Goal: Information Seeking & Learning: Check status

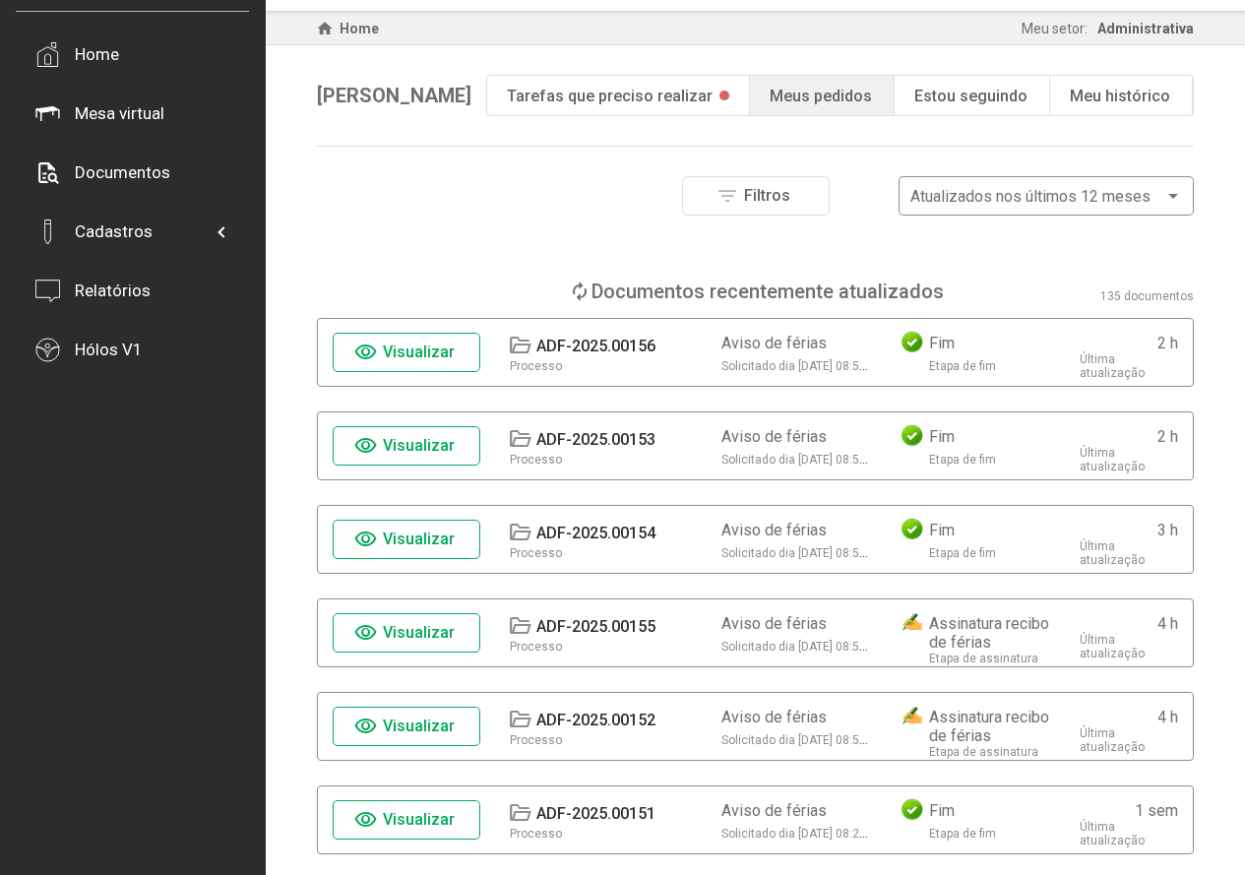
scroll to position [98, 0]
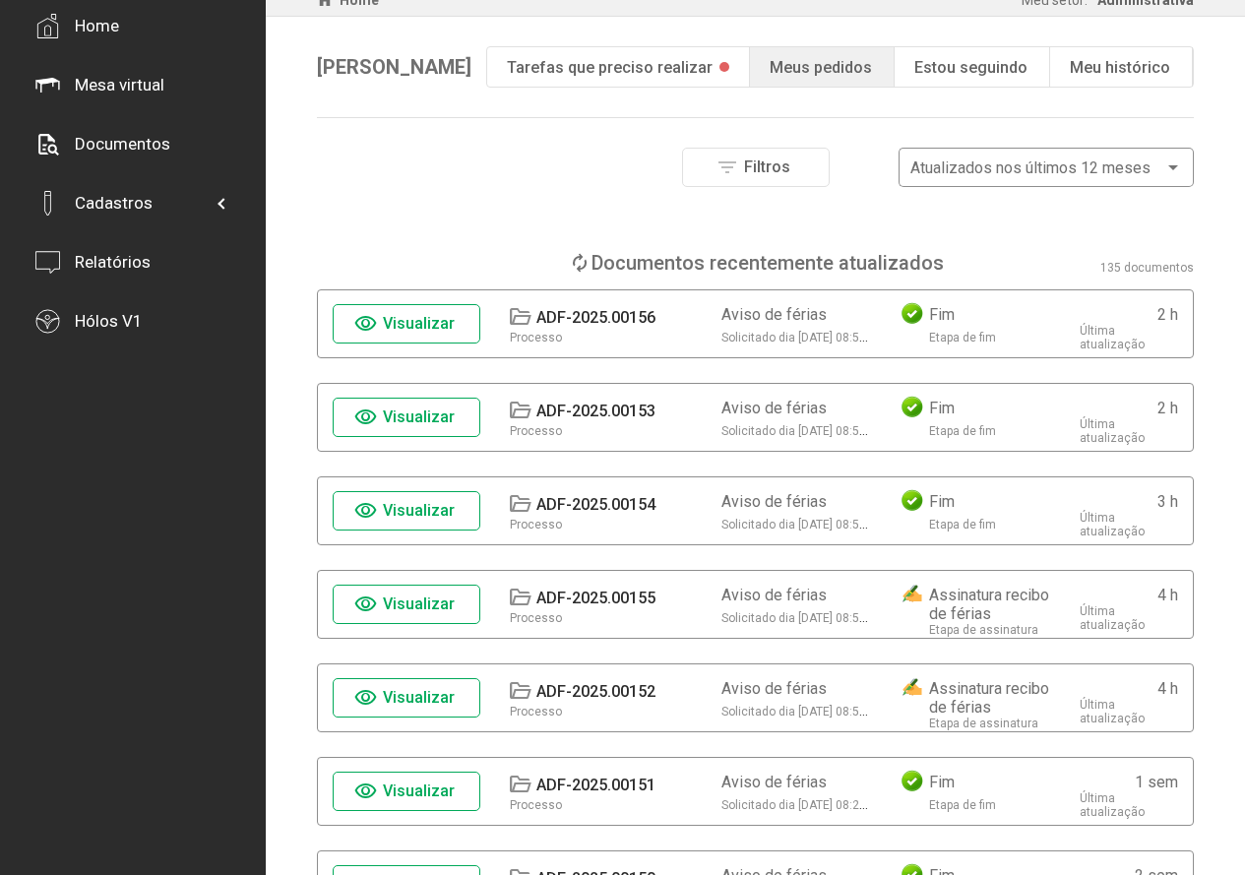
click at [419, 324] on span "Visualizar" at bounding box center [419, 323] width 72 height 19
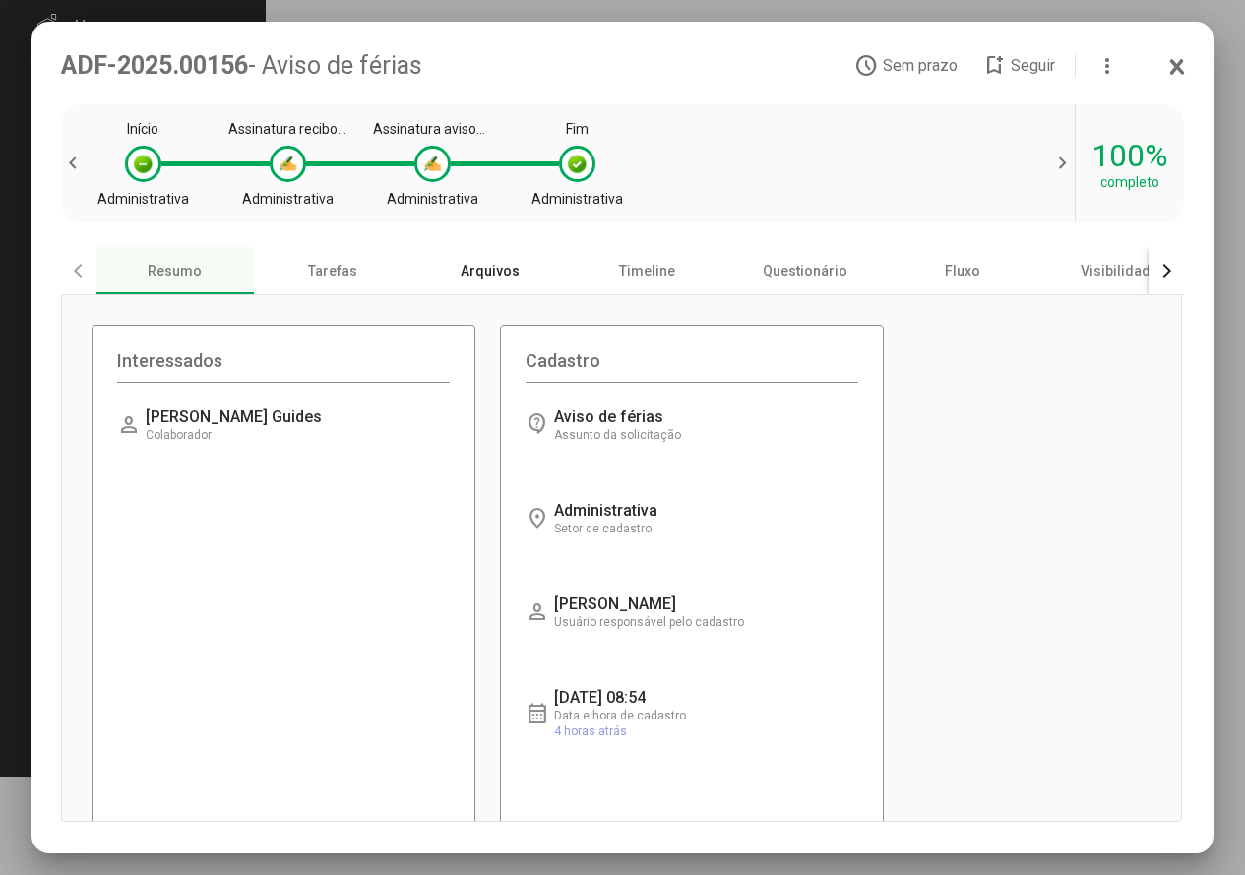
click at [496, 281] on div "Arquivos" at bounding box center [489, 270] width 157 height 47
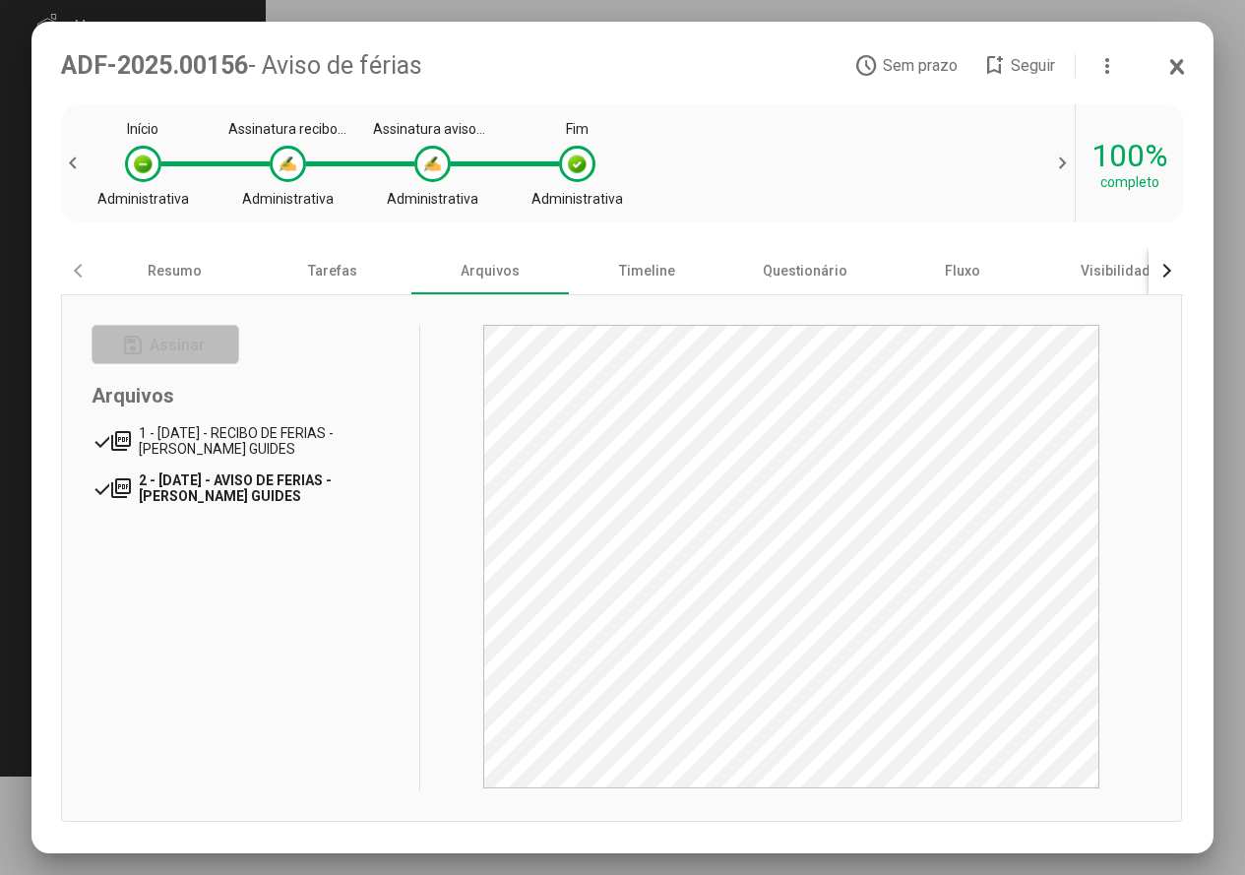
click at [239, 481] on span "2 - [DATE] - AVISO DE FERIAS - [PERSON_NAME] GUIDES" at bounding box center [235, 487] width 193 height 31
drag, startPoint x: 307, startPoint y: 432, endPoint x: 367, endPoint y: 450, distance: 62.6
click at [307, 432] on span "1 - [DATE] - RECIBO DE FERIAS - [PERSON_NAME] GUIDES" at bounding box center [239, 440] width 203 height 31
click at [1182, 64] on icon at bounding box center [1177, 67] width 16 height 20
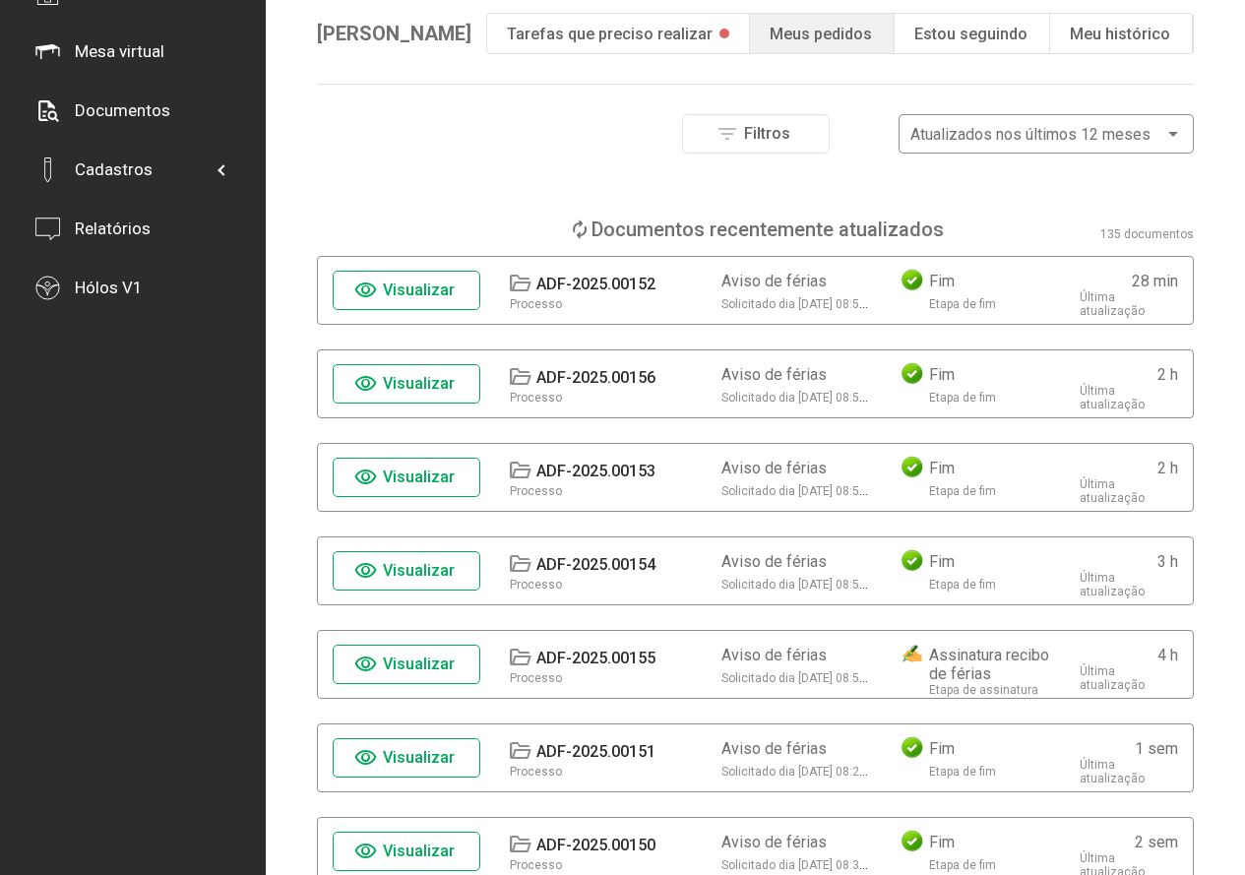
scroll to position [197, 0]
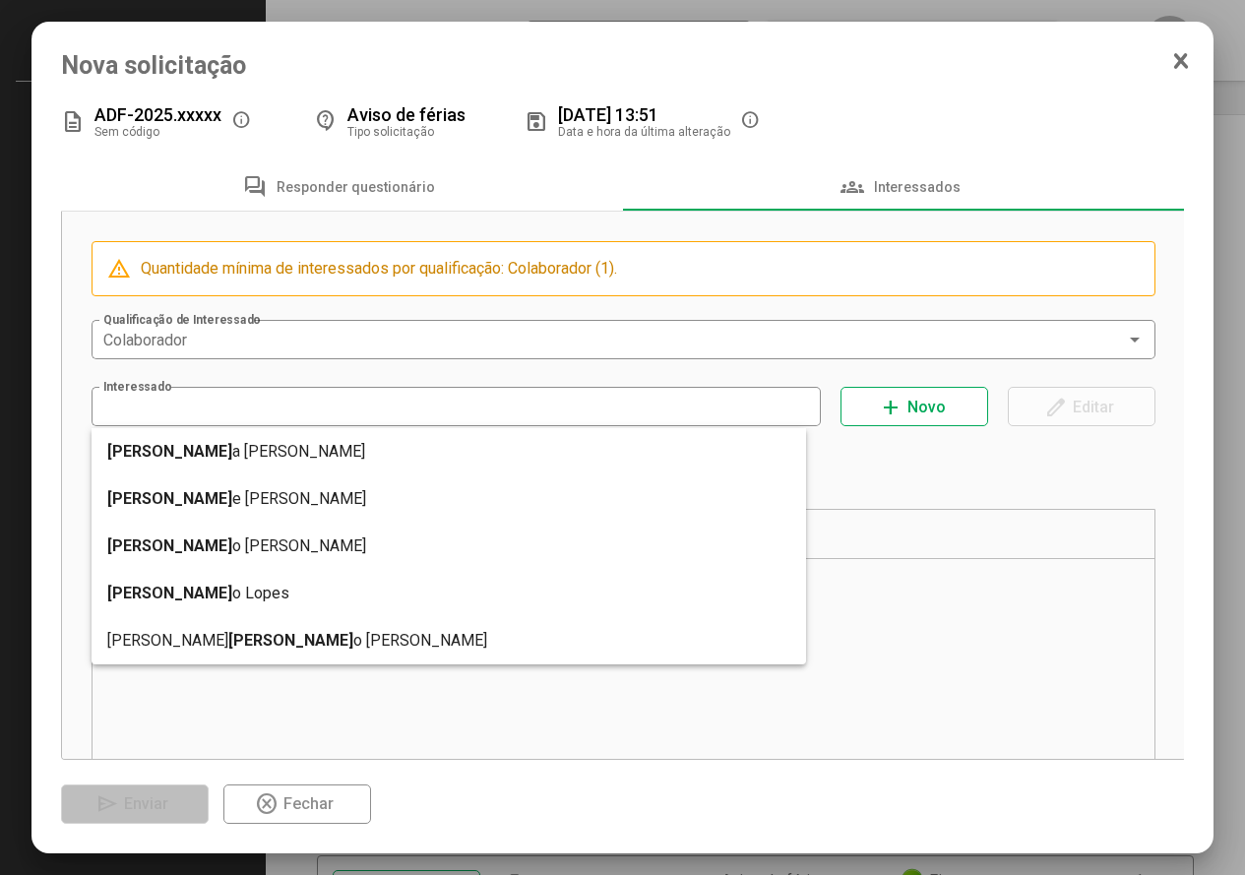
type input "**********"
